Goal: Book appointment/travel/reservation

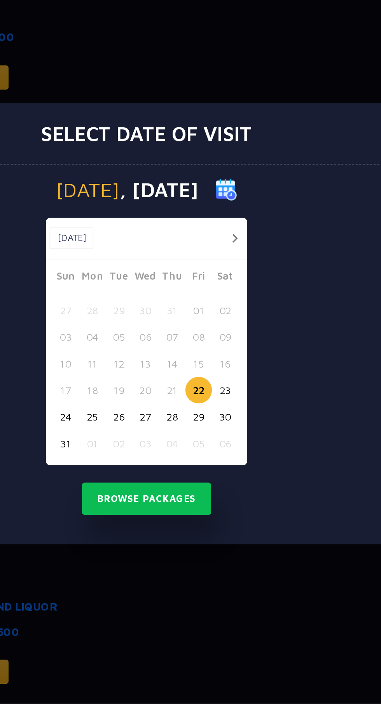
click at [236, 389] on button "23" at bounding box center [233, 388] width 14 height 14
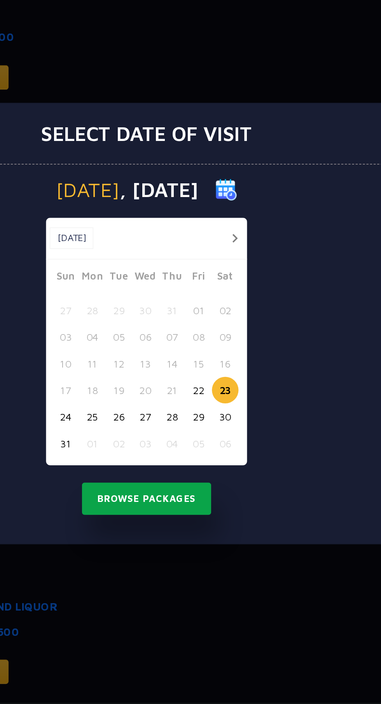
click at [211, 446] on button "Browse Packages" at bounding box center [191, 447] width 70 height 18
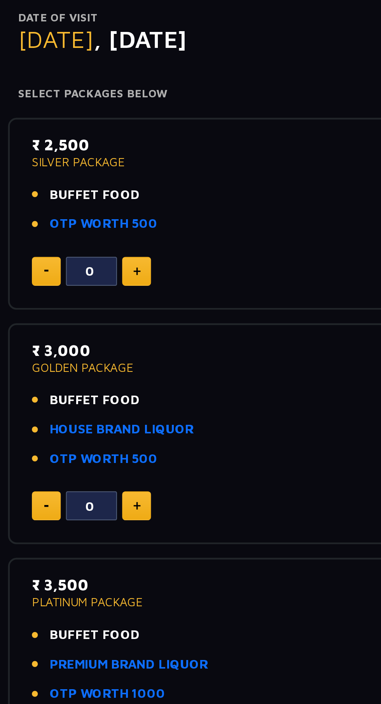
click at [53, 153] on div "₹ 2,500 SILVER PACKAGE BUFFET FOOD OTP WORTH 500 0" at bounding box center [191, 193] width 280 height 88
